Goal: Transaction & Acquisition: Subscribe to service/newsletter

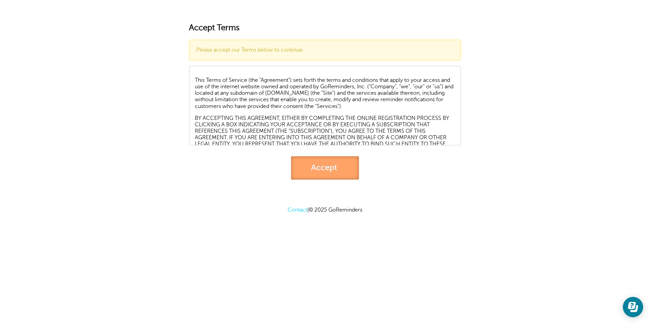
click at [325, 161] on link "Accept" at bounding box center [325, 167] width 68 height 23
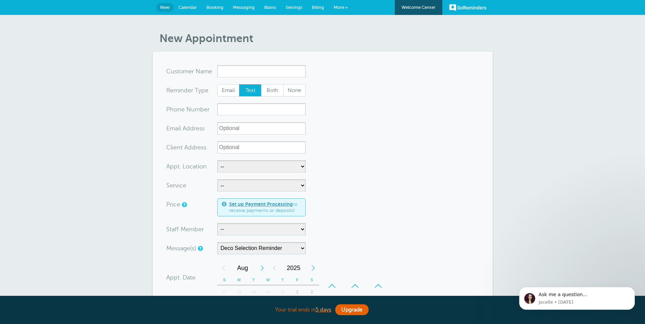
click at [317, 7] on span "Billing" at bounding box center [318, 7] width 12 height 5
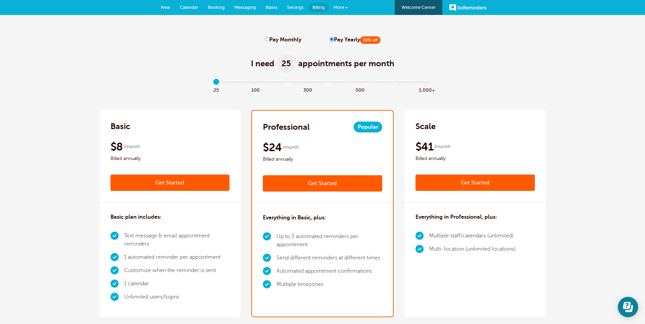
click at [457, 186] on link "Get Started" at bounding box center [474, 183] width 119 height 16
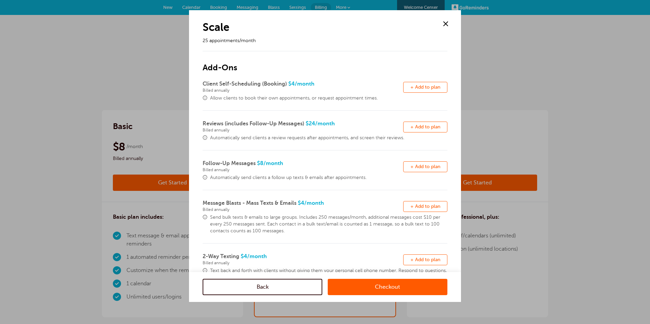
scroll to position [27, 0]
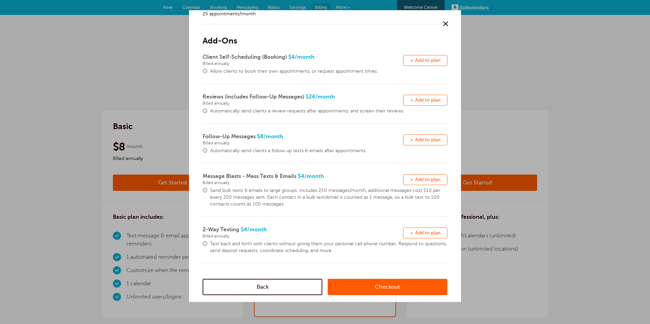
click at [423, 180] on span "+ Add to plan" at bounding box center [425, 179] width 30 height 5
click at [381, 285] on link "Checkout" at bounding box center [388, 287] width 120 height 16
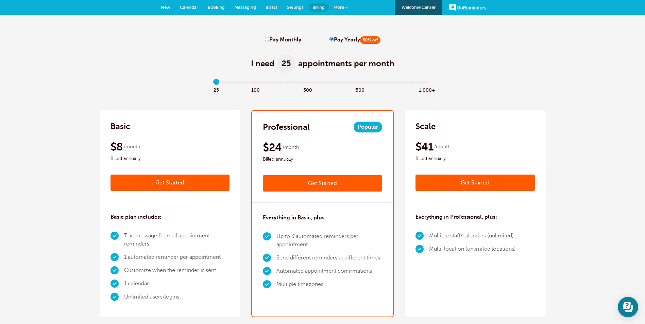
click at [347, 8] on span at bounding box center [346, 7] width 3 height 3
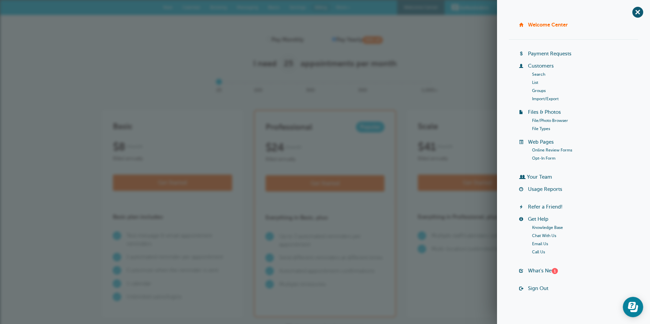
click at [544, 175] on link "Your Team" at bounding box center [539, 176] width 25 height 5
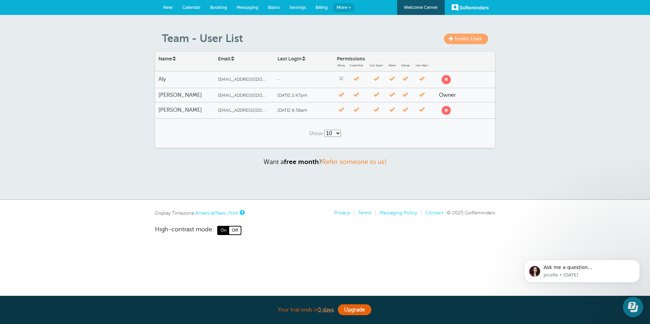
click at [238, 95] on span "[EMAIL_ADDRESS][DOMAIN_NAME]" at bounding box center [243, 95] width 51 height 5
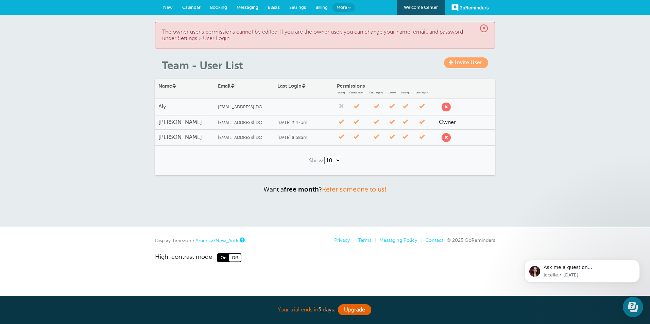
click at [318, 5] on span "Billing" at bounding box center [321, 7] width 12 height 5
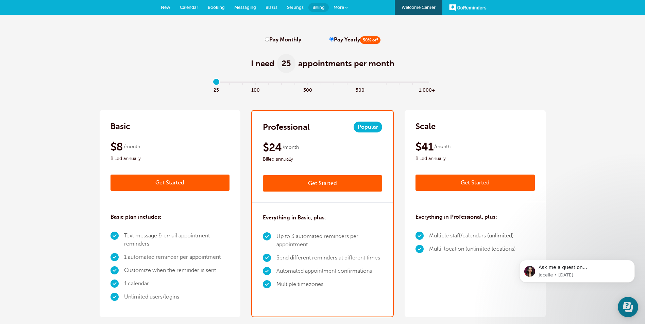
click at [481, 186] on link "Get Started" at bounding box center [474, 183] width 119 height 16
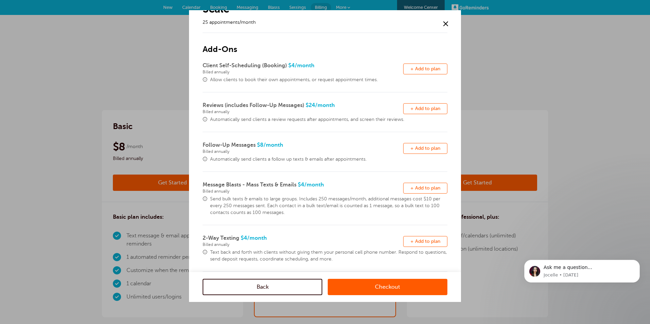
scroll to position [27, 0]
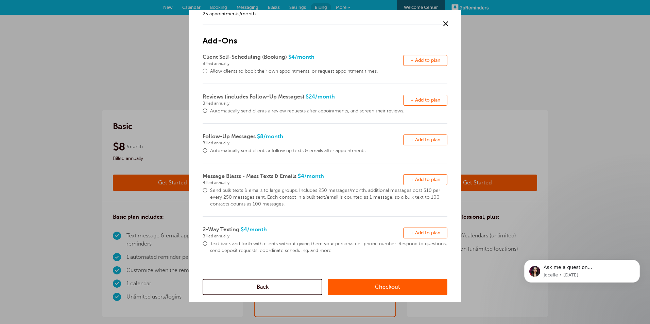
click at [419, 180] on span "+ Add to plan" at bounding box center [425, 179] width 30 height 5
click at [390, 286] on link "Checkout" at bounding box center [388, 287] width 120 height 16
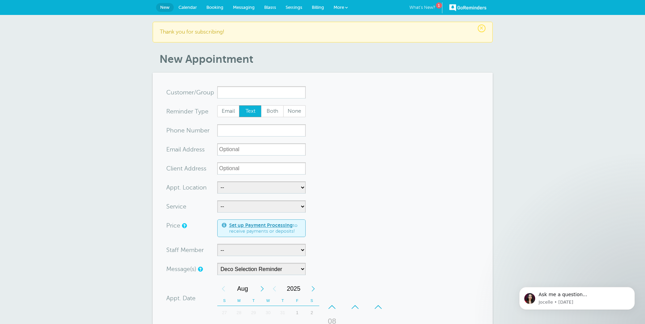
click at [439, 7] on div "1" at bounding box center [439, 5] width 6 height 6
click at [321, 6] on span "Billing" at bounding box center [318, 7] width 12 height 5
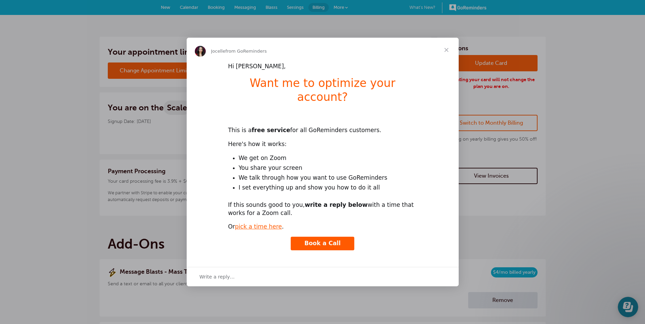
click at [447, 56] on span "Close" at bounding box center [446, 50] width 24 height 24
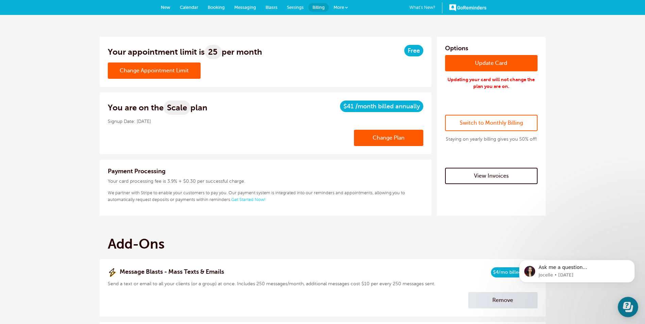
click at [499, 175] on link "View Invoices" at bounding box center [491, 176] width 92 height 16
